Goal: Information Seeking & Learning: Check status

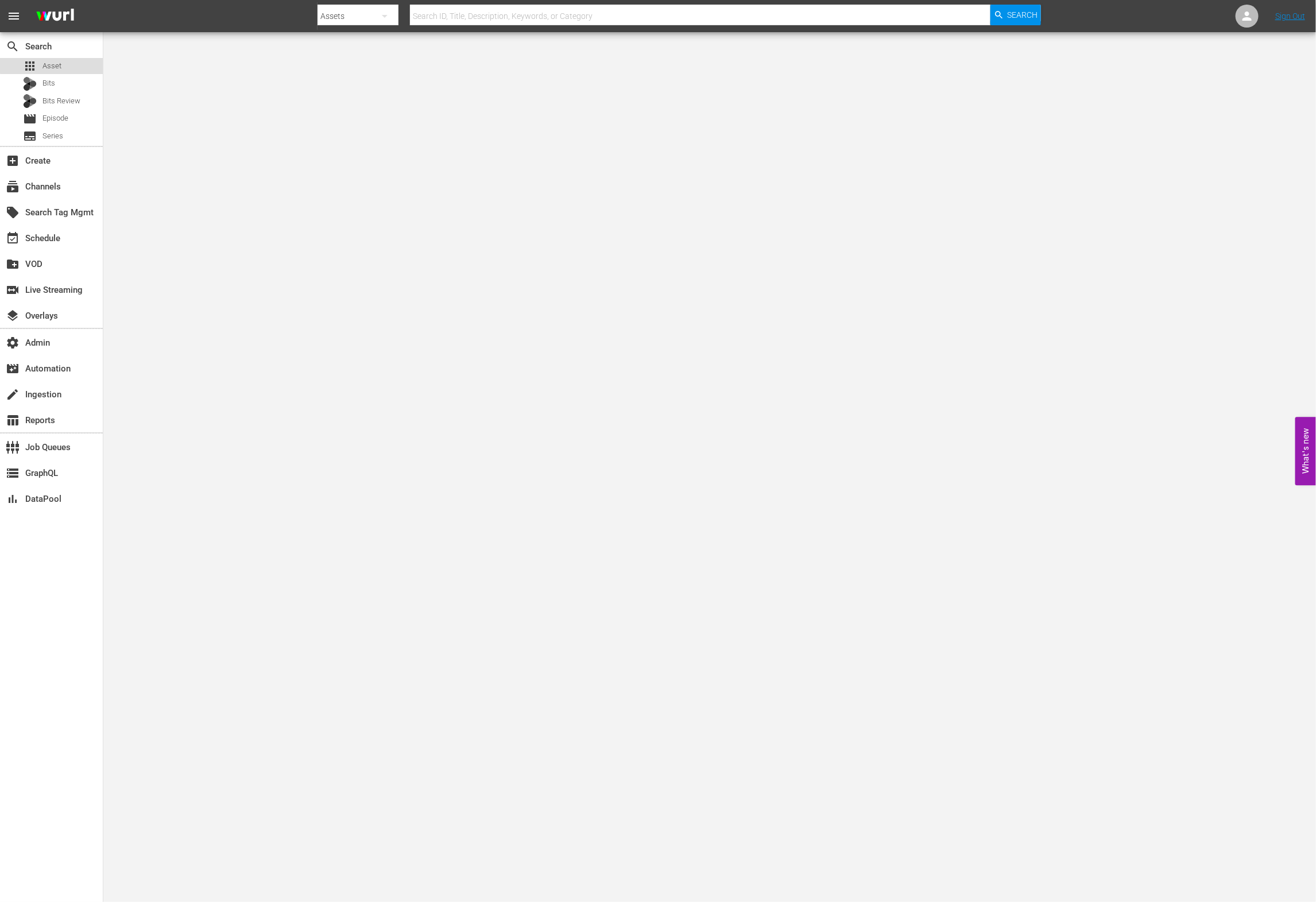
click at [77, 62] on div "apps Asset" at bounding box center [52, 66] width 103 height 16
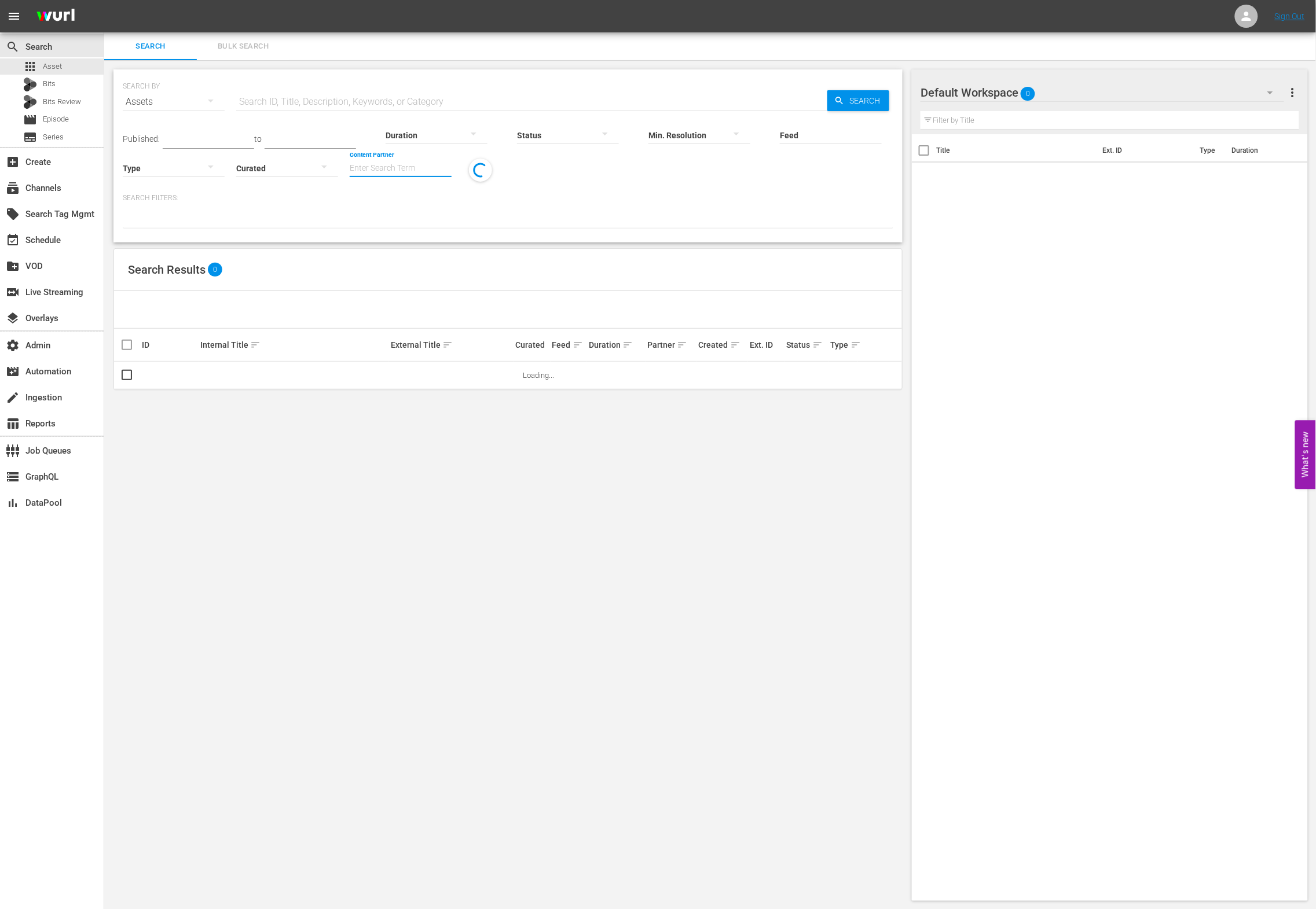
click at [429, 170] on input "Content Partner" at bounding box center [400, 169] width 102 height 42
click at [459, 201] on div "LOL (241)" at bounding box center [444, 200] width 170 height 28
type input "LOL (241)"
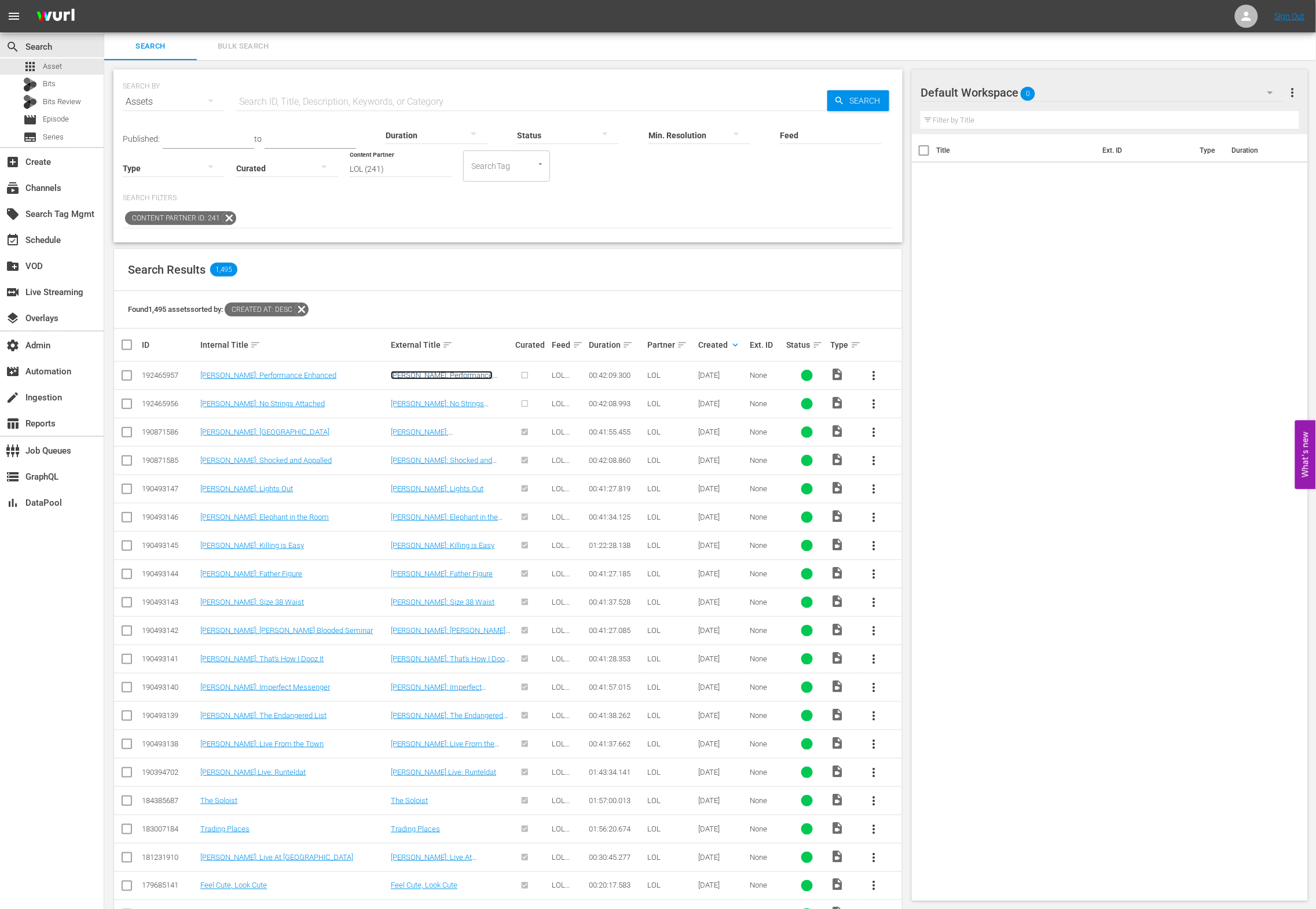
click at [454, 377] on link "[PERSON_NAME]: Performance Enhanced" at bounding box center [441, 380] width 102 height 18
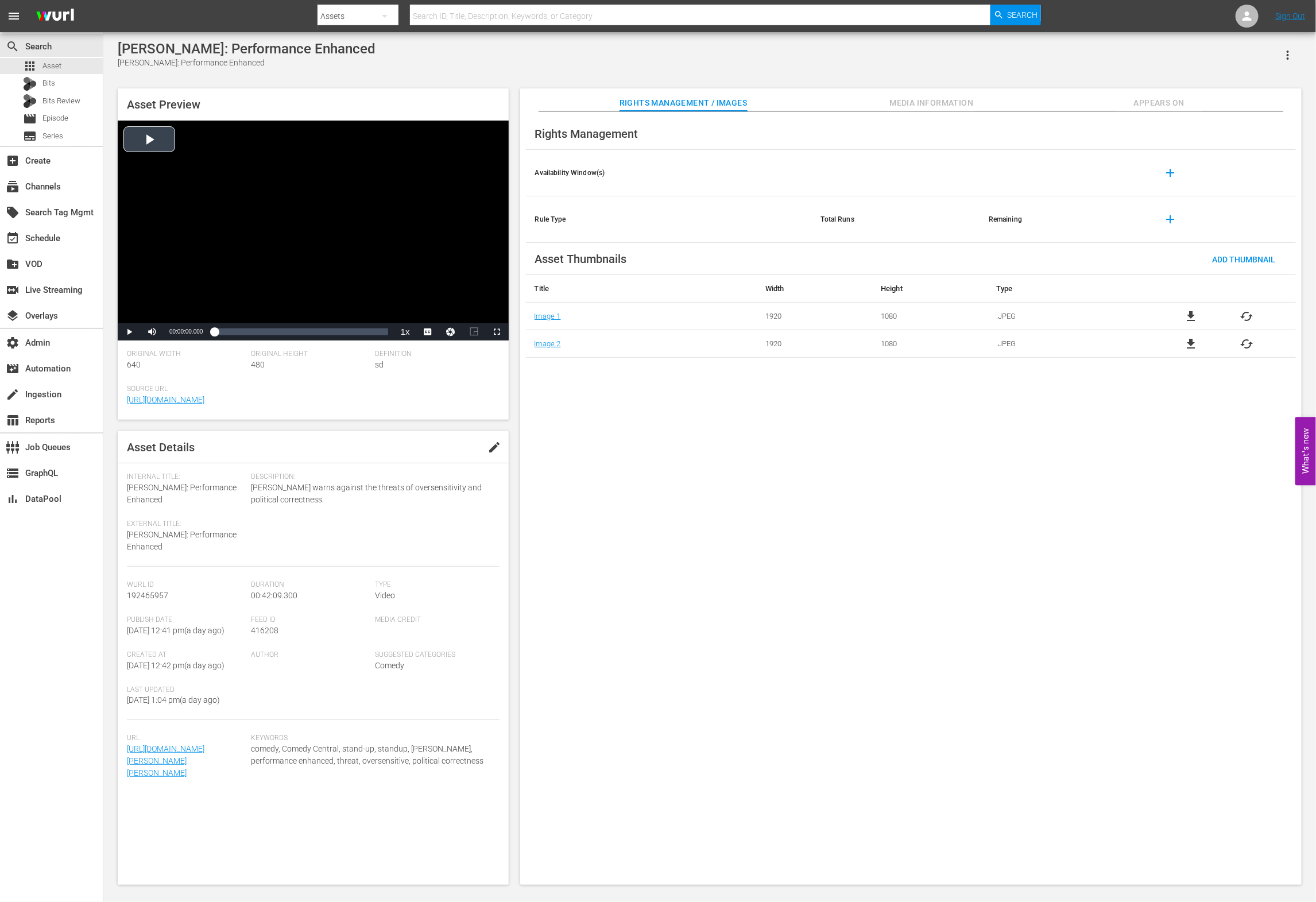
click at [140, 150] on div "Video Player" at bounding box center [313, 221] width 391 height 202
drag, startPoint x: 189, startPoint y: 332, endPoint x: 170, endPoint y: 329, distance: 19.2
click at [170, 331] on div "Volume Level" at bounding box center [168, 332] width 5 height 1
click at [169, 332] on div "Volume Level" at bounding box center [168, 332] width 4 height 1
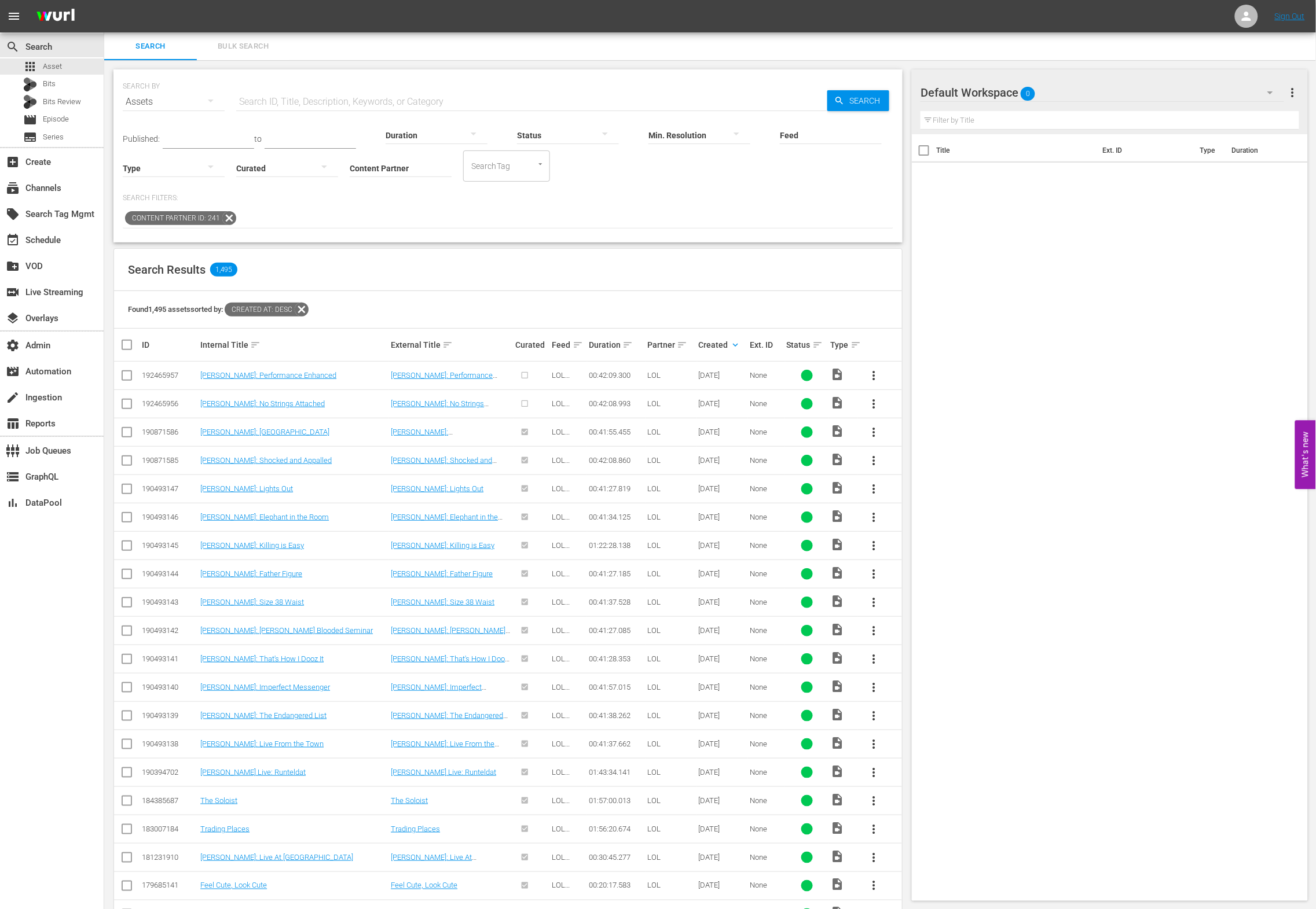
click at [566, 137] on div at bounding box center [568, 135] width 102 height 32
click at [562, 157] on div "IN_PROGRESS" at bounding box center [558, 151] width 102 height 18
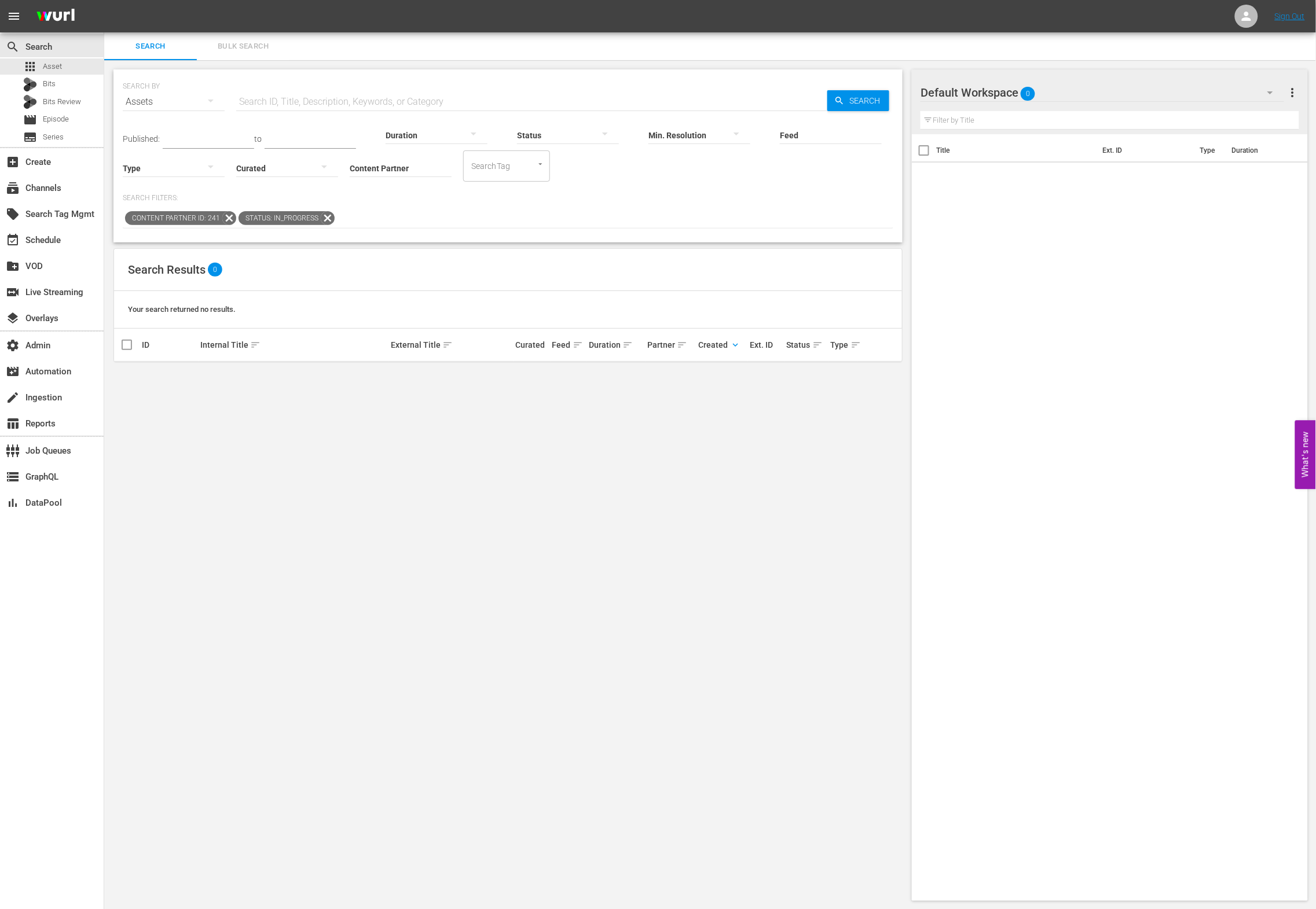
click at [569, 142] on div at bounding box center [568, 135] width 102 height 32
click at [565, 138] on div "INGESTED" at bounding box center [558, 133] width 102 height 18
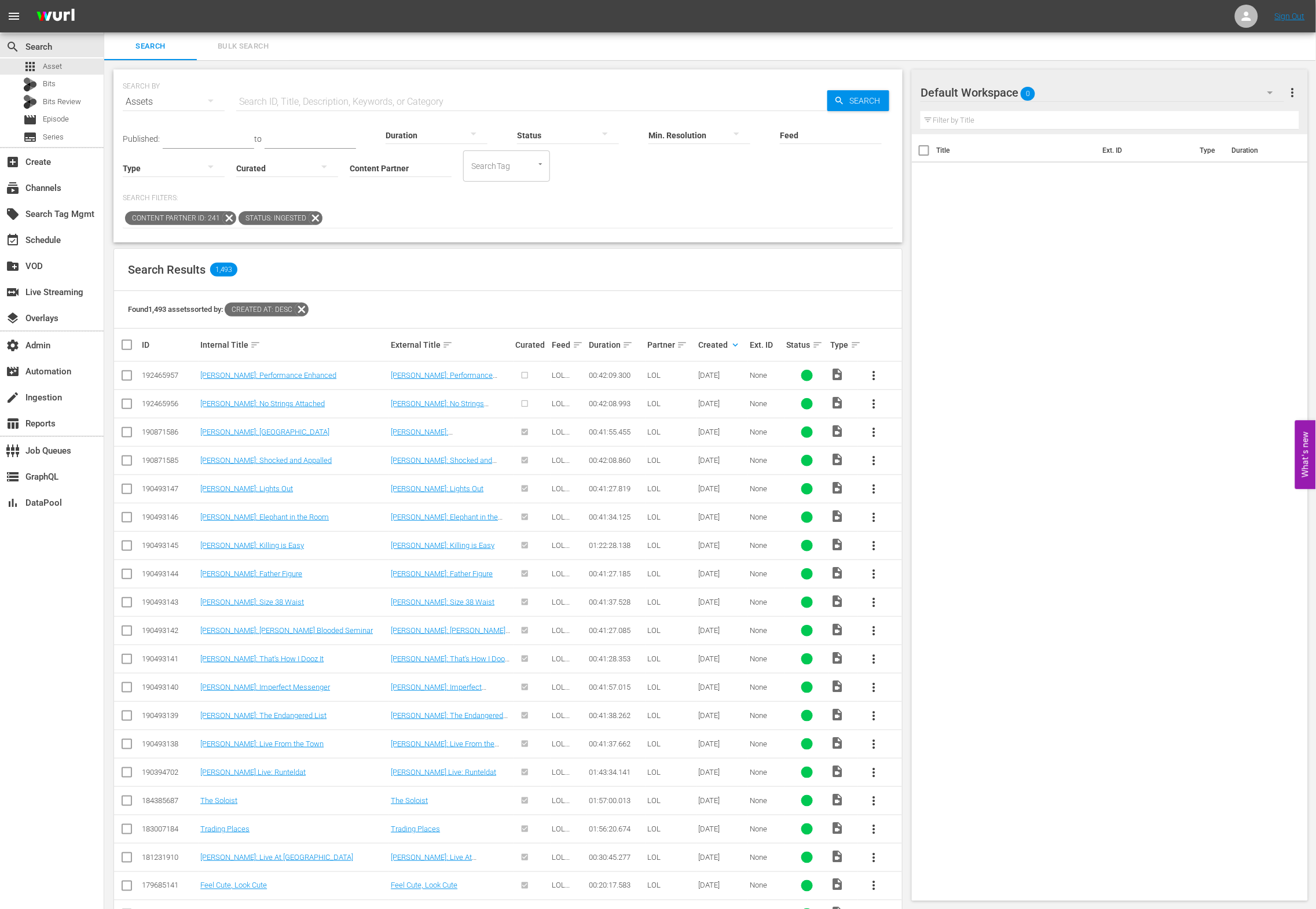
click at [569, 135] on div at bounding box center [568, 135] width 102 height 32
click at [573, 152] on div "IN_PROGRESS" at bounding box center [558, 151] width 102 height 18
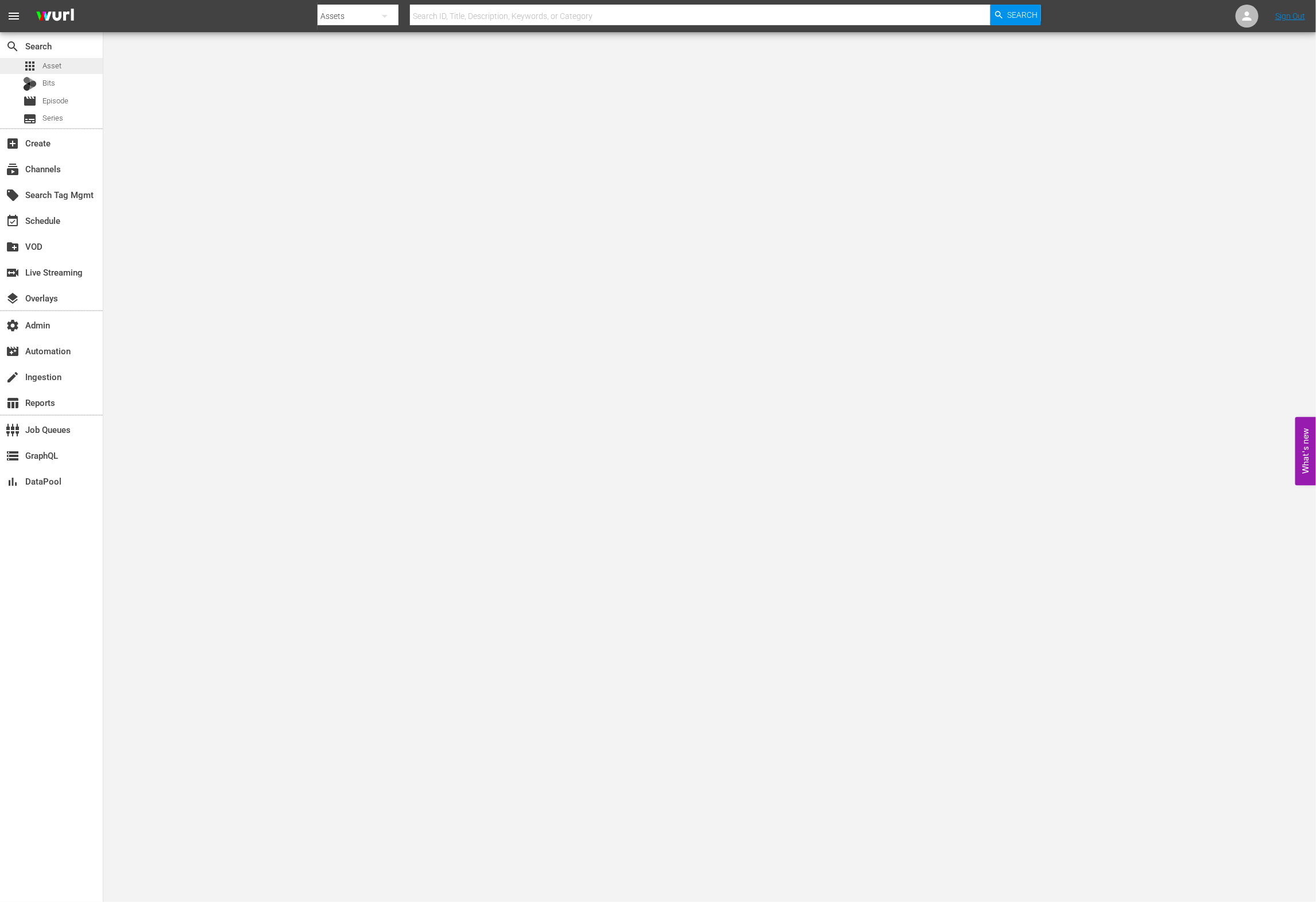
click at [72, 67] on div "apps Asset" at bounding box center [52, 66] width 103 height 16
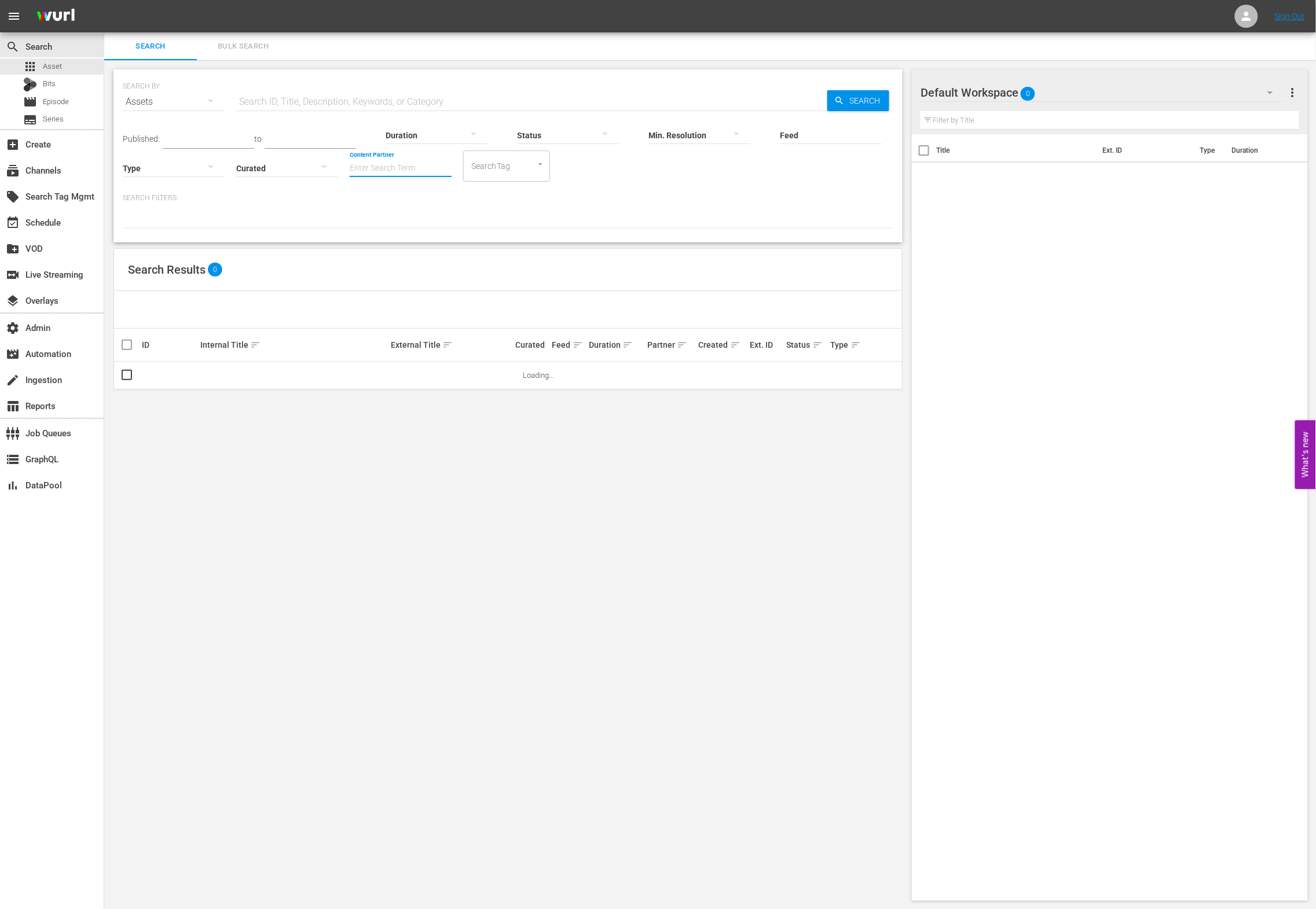
click at [426, 167] on input "Content Partner" at bounding box center [400, 169] width 102 height 42
click at [429, 206] on div "LOL (241)" at bounding box center [444, 200] width 170 height 28
type input "LOL (241)"
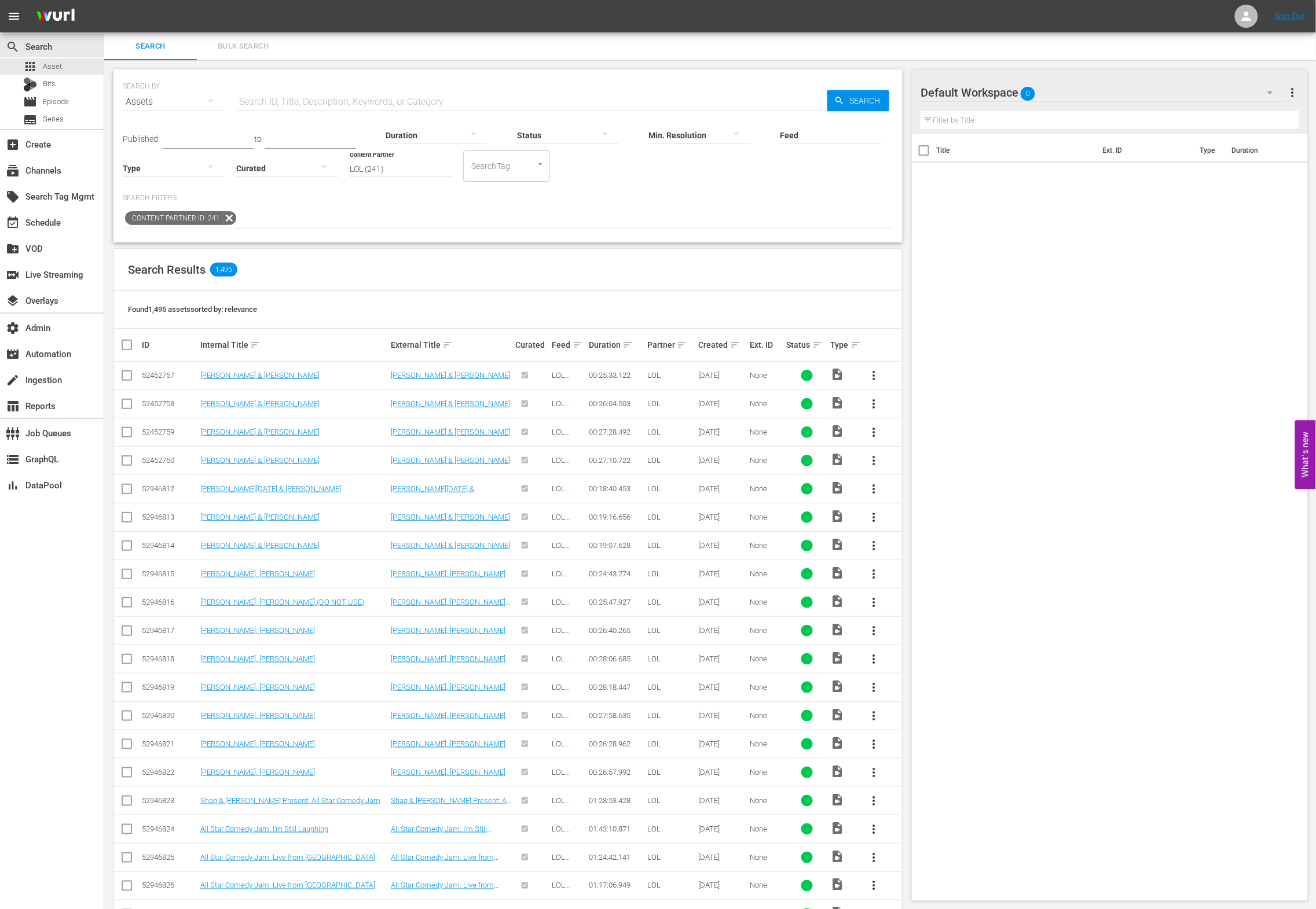
click at [851, 107] on div "Feed Feed Title" at bounding box center [830, 127] width 102 height 42
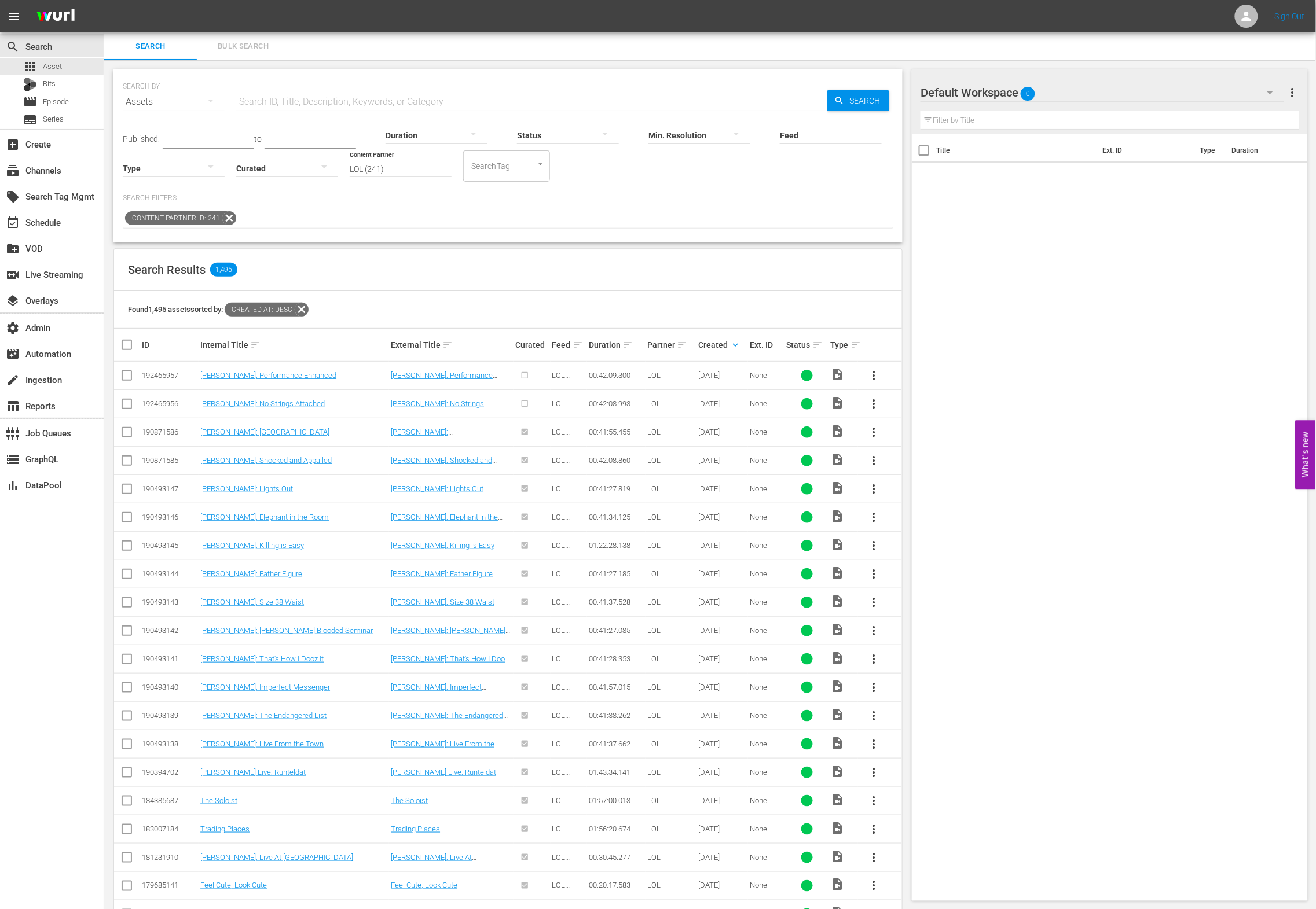
click at [555, 371] on span "LOL Network - [PERSON_NAME]" at bounding box center [568, 388] width 31 height 34
click at [556, 372] on span "LOL Network - [PERSON_NAME]" at bounding box center [568, 388] width 31 height 34
copy span "LOL Network - [PERSON_NAME]"
click at [591, 142] on button "button" at bounding box center [605, 134] width 28 height 28
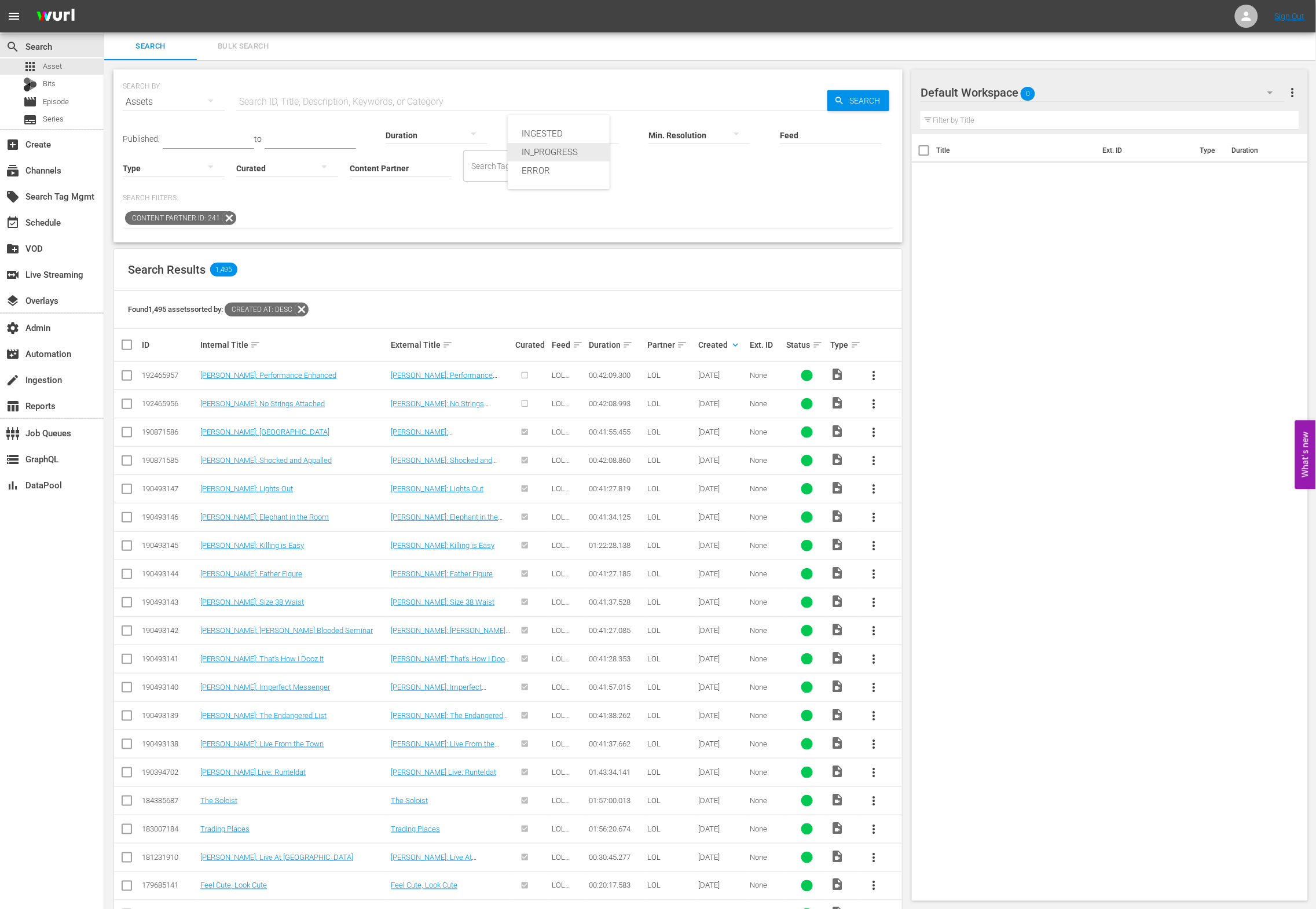
click at [581, 153] on div "IN_PROGRESS" at bounding box center [558, 151] width 102 height 18
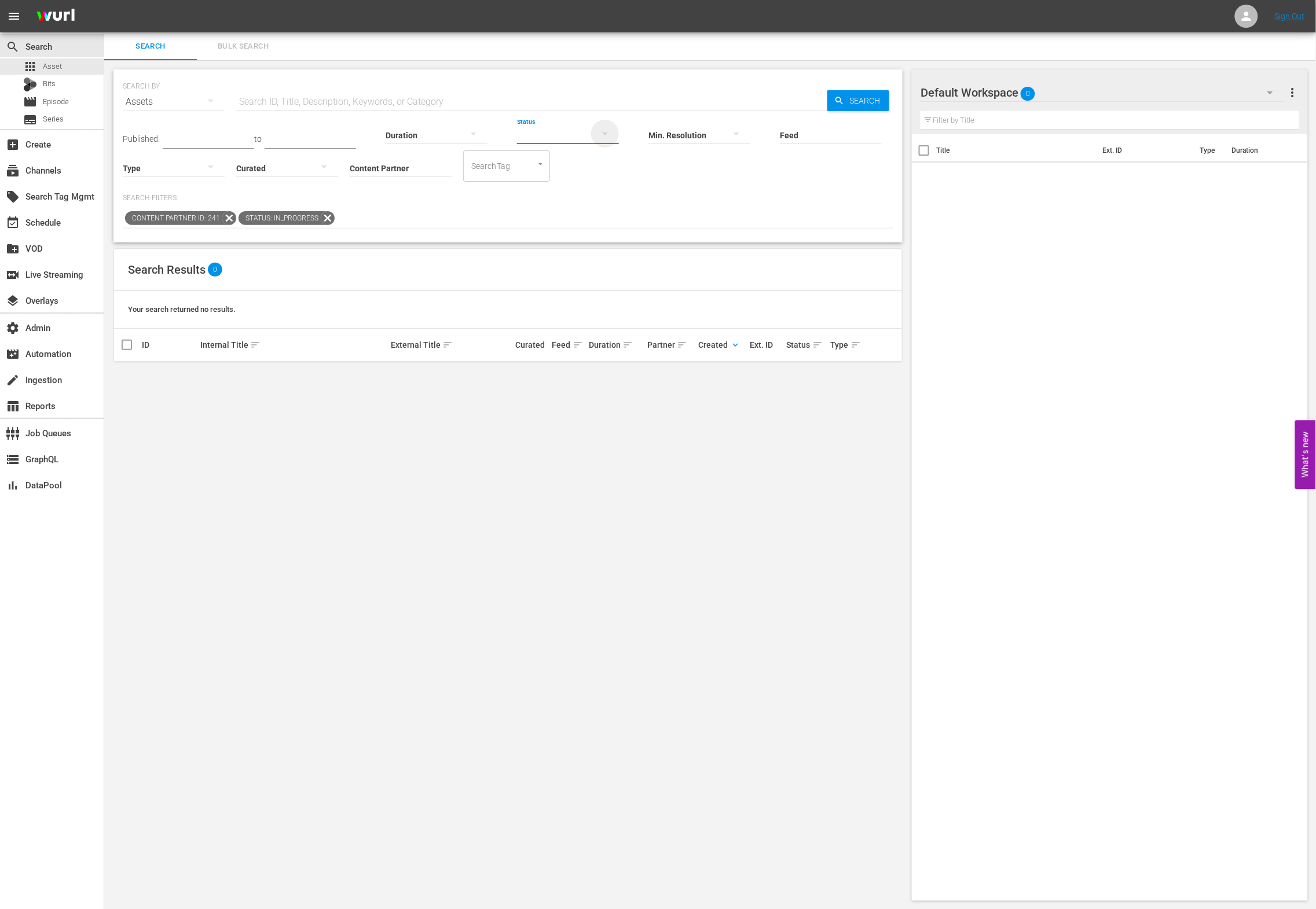
click at [598, 135] on icon "button" at bounding box center [604, 133] width 14 height 14
click at [581, 137] on div "INGESTED" at bounding box center [558, 133] width 102 height 18
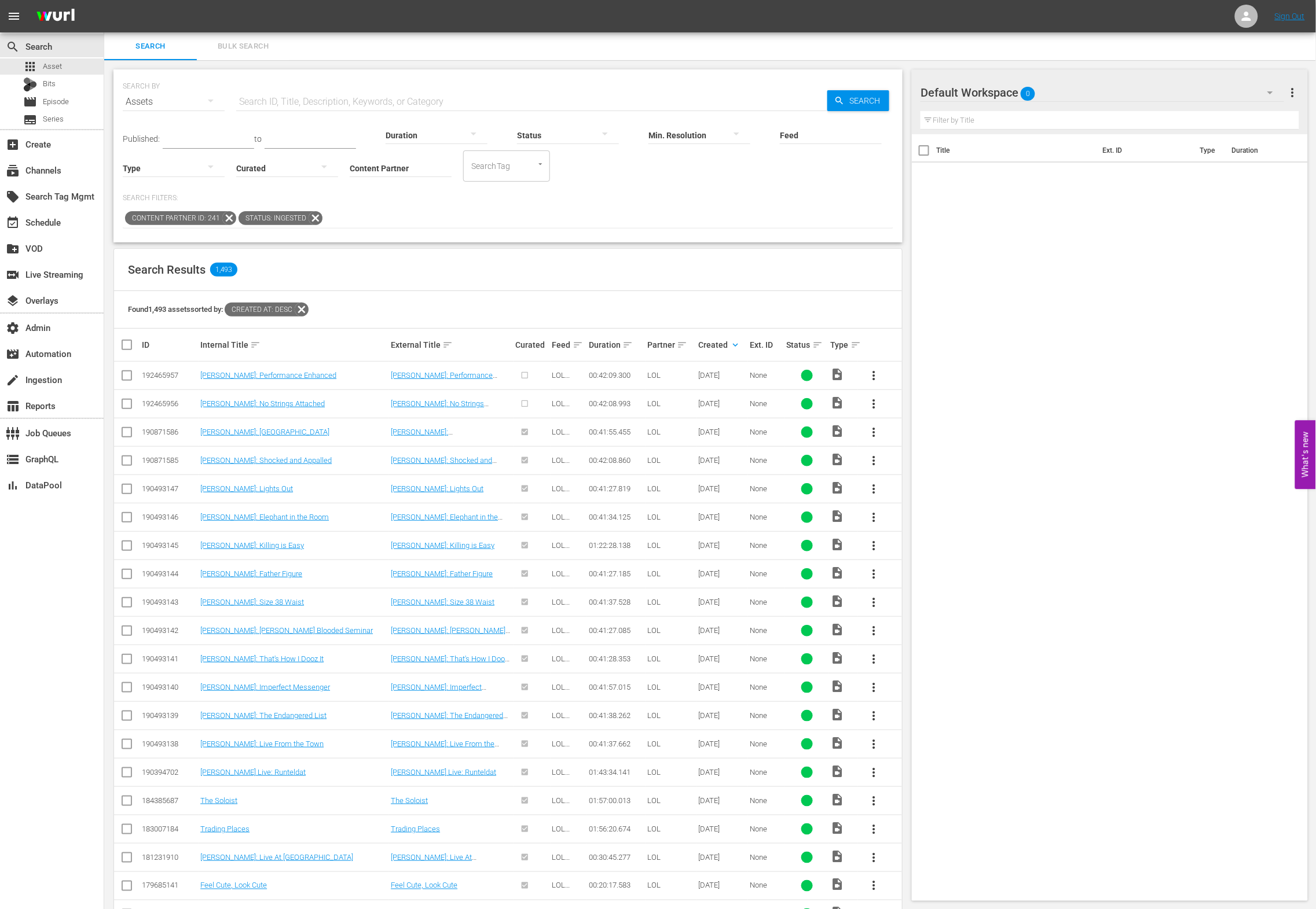
click at [602, 133] on icon "button" at bounding box center [605, 134] width 6 height 3
click at [582, 154] on div "IN_PROGRESS" at bounding box center [558, 151] width 102 height 18
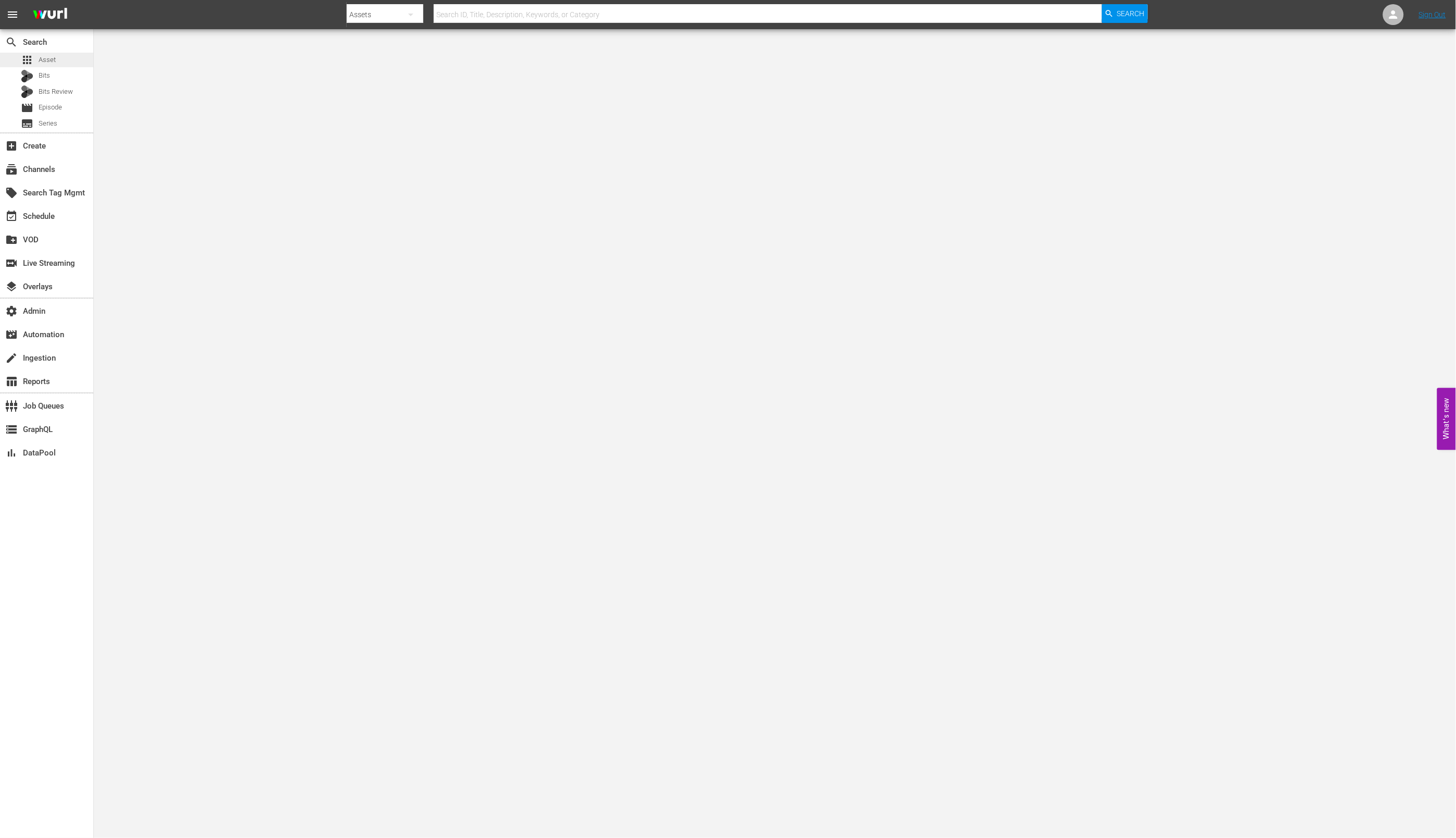
click at [61, 61] on div "apps Asset" at bounding box center [47, 60] width 94 height 14
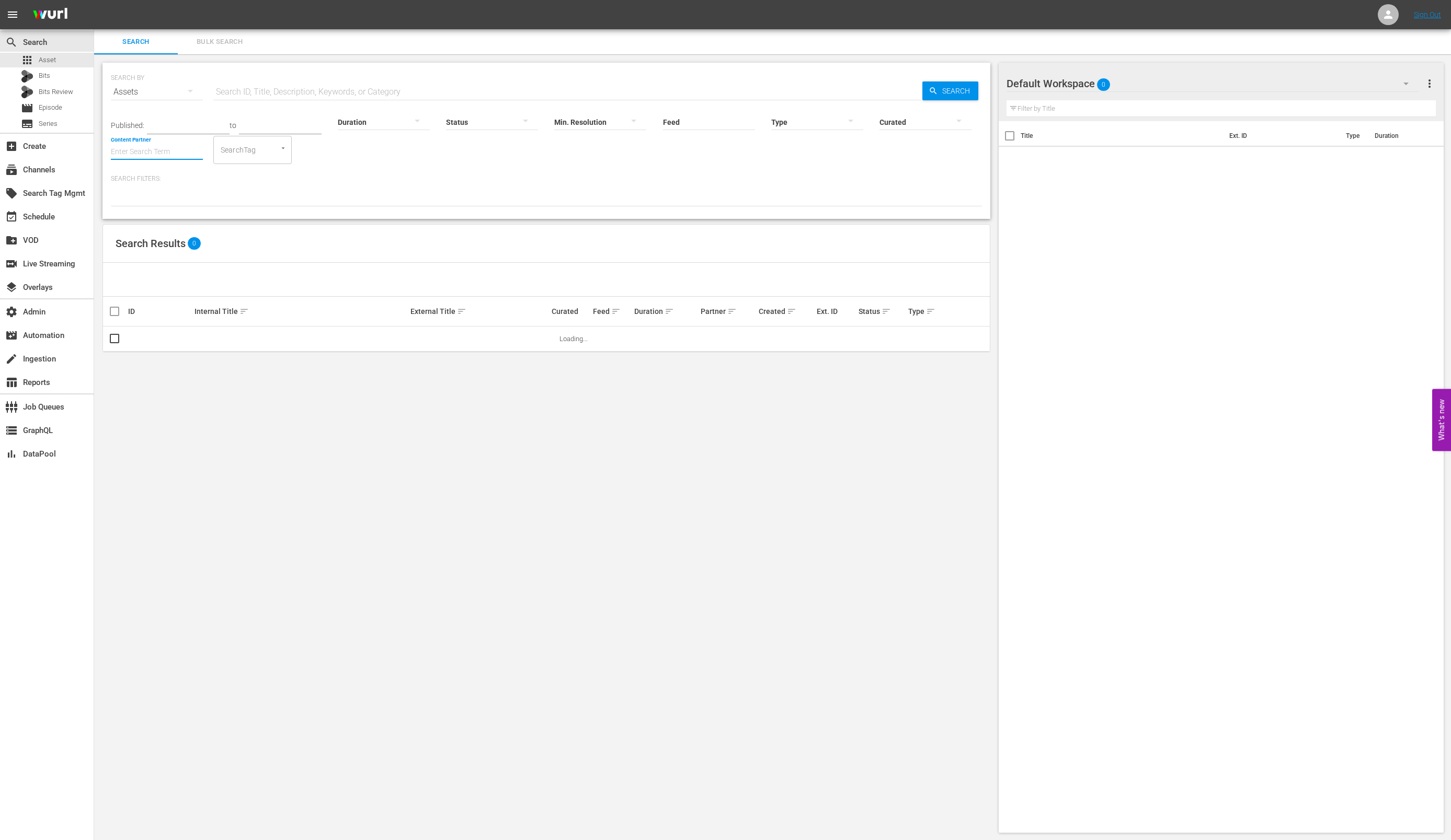
click at [184, 151] on input "Content Partner" at bounding box center [157, 153] width 92 height 38
click at [188, 179] on div "LOL (241)" at bounding box center [196, 181] width 153 height 25
type input "LOL (241)"
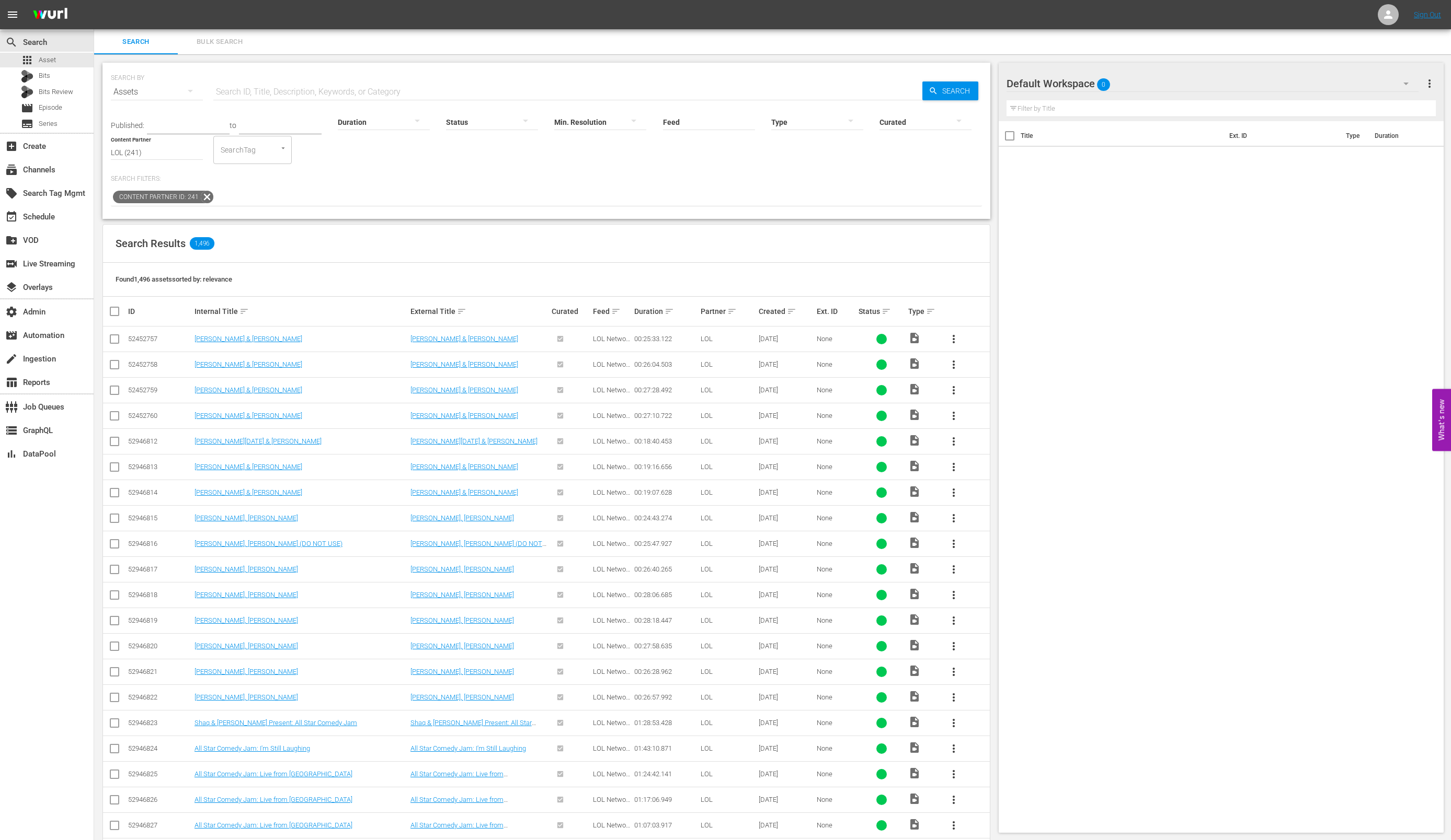
click at [796, 310] on div "Created sort" at bounding box center [786, 311] width 55 height 13
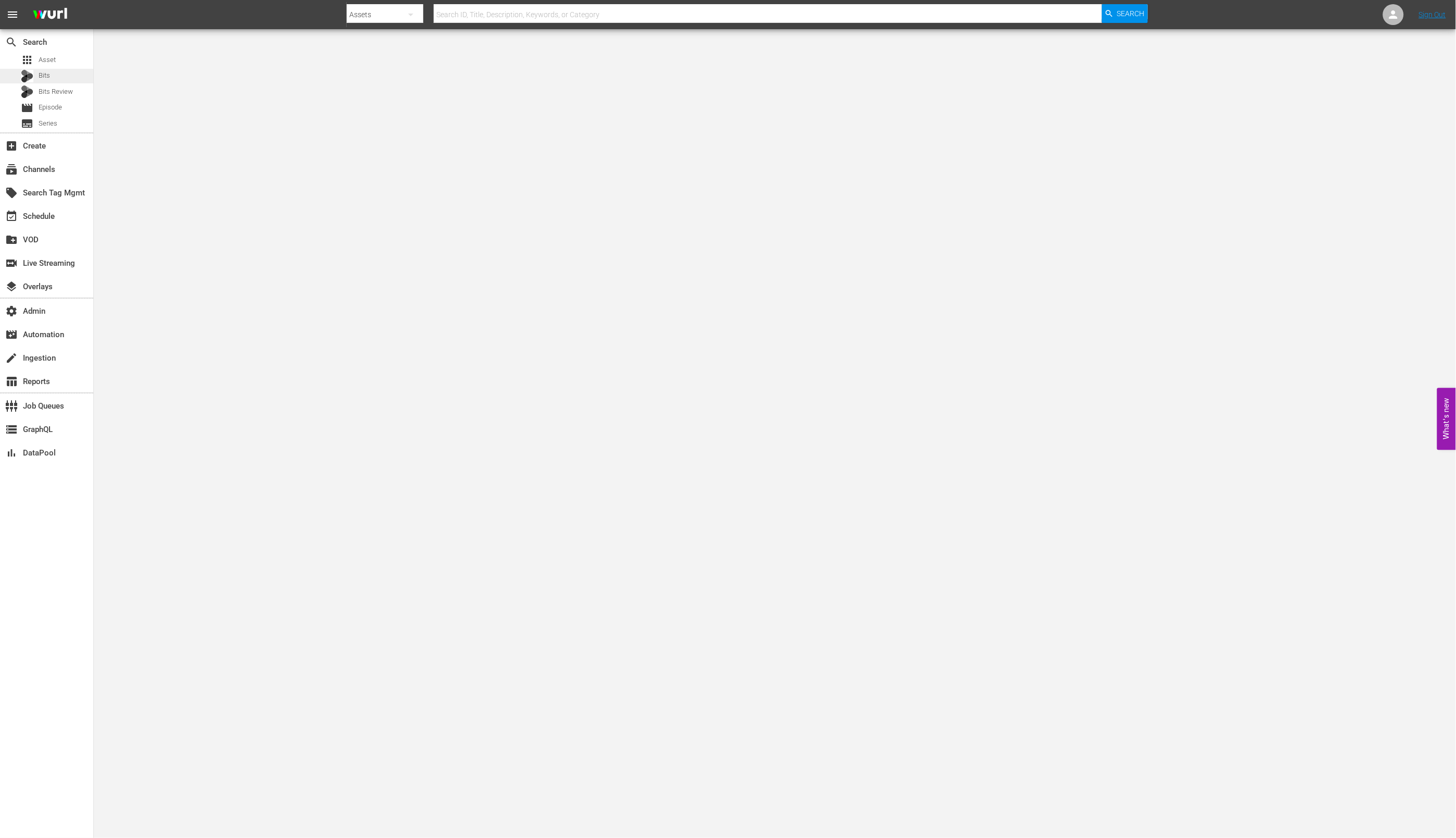
click at [42, 70] on span "Bits" at bounding box center [44, 76] width 11 height 11
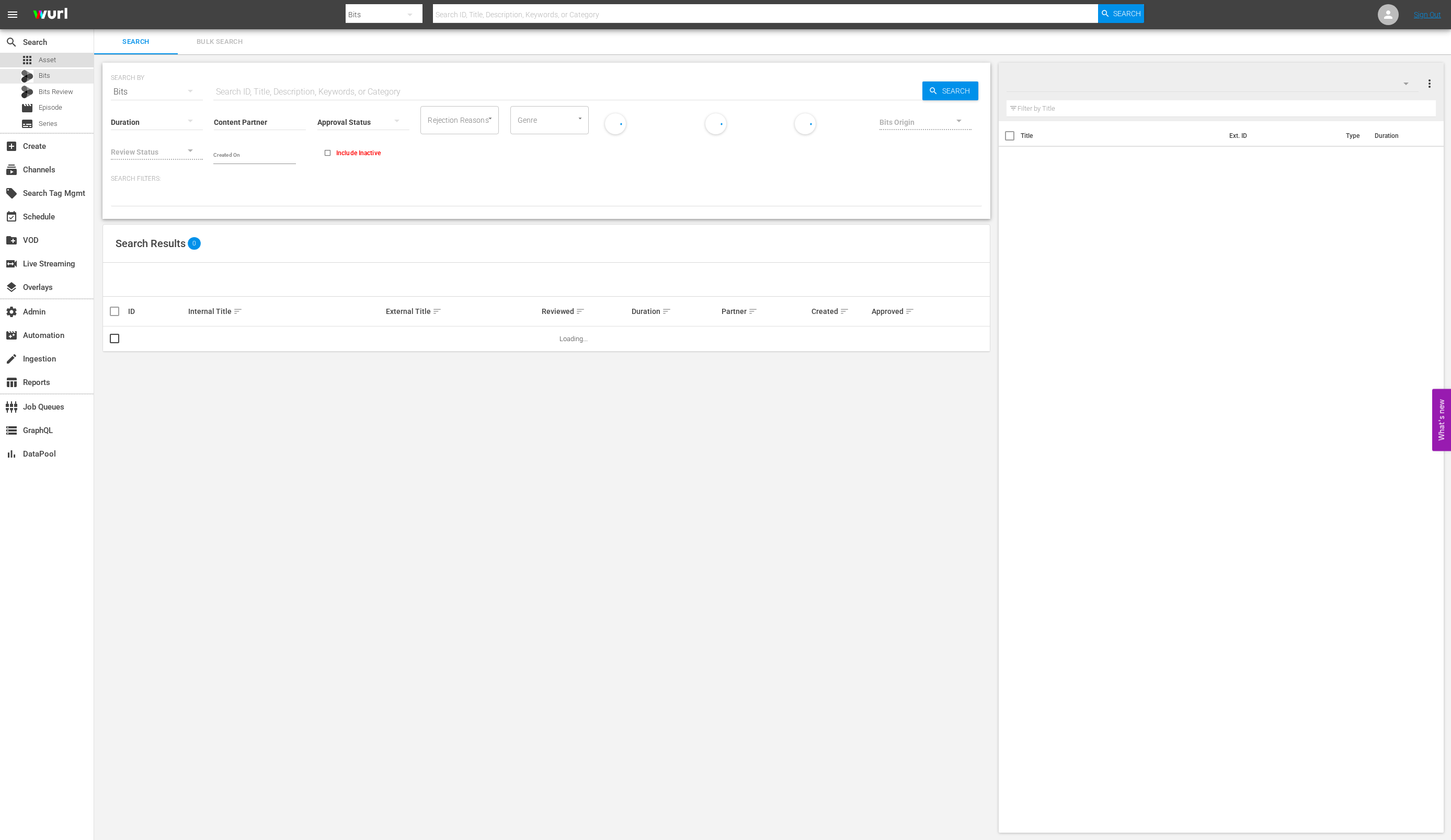
click at [46, 58] on span "Asset" at bounding box center [48, 60] width 17 height 11
